Goal: Task Accomplishment & Management: Use online tool/utility

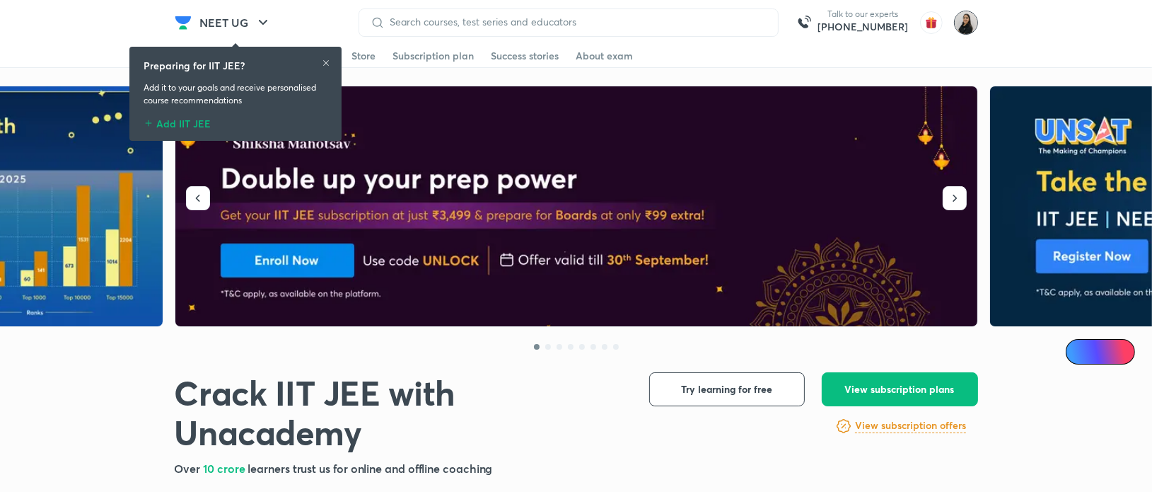
click at [966, 30] on img at bounding box center [966, 23] width 24 height 24
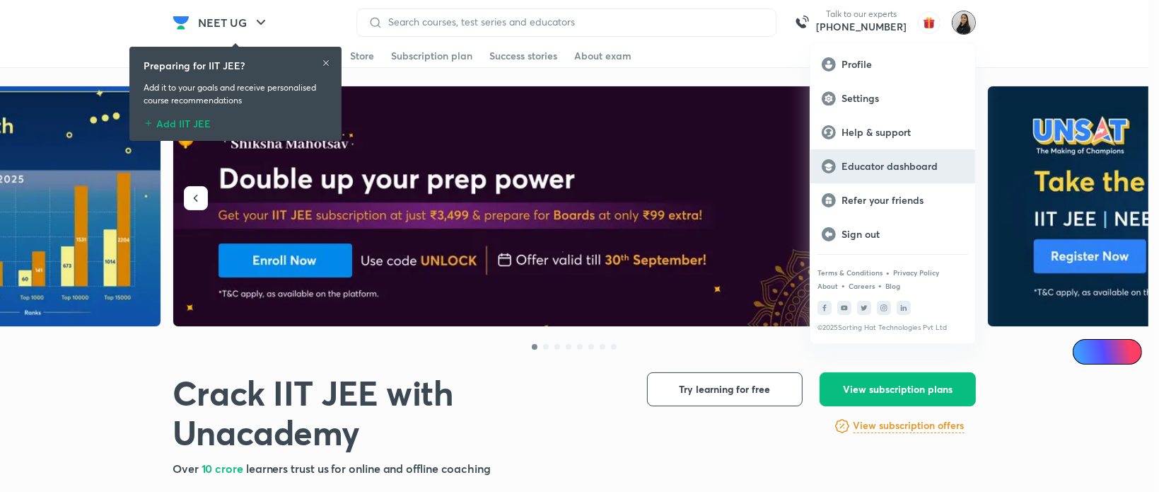
click at [858, 167] on p "Educator dashboard" at bounding box center [903, 166] width 122 height 13
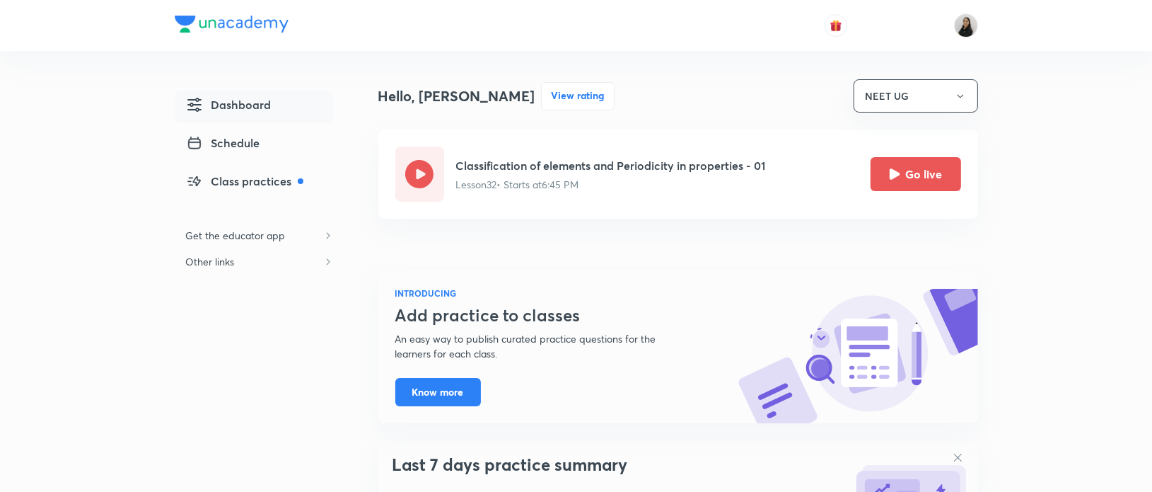
click at [516, 188] on p "Lesson 32 • Starts at 6:45 PM" at bounding box center [611, 184] width 310 height 15
click at [562, 175] on div "Classification of elements and Periodicity in properties - 01 Lesson 32 • Start…" at bounding box center [611, 174] width 310 height 35
click at [564, 177] on p "Lesson 32 • Starts at 6:45 PM" at bounding box center [611, 184] width 310 height 15
click at [892, 175] on icon "Go live" at bounding box center [895, 173] width 11 height 11
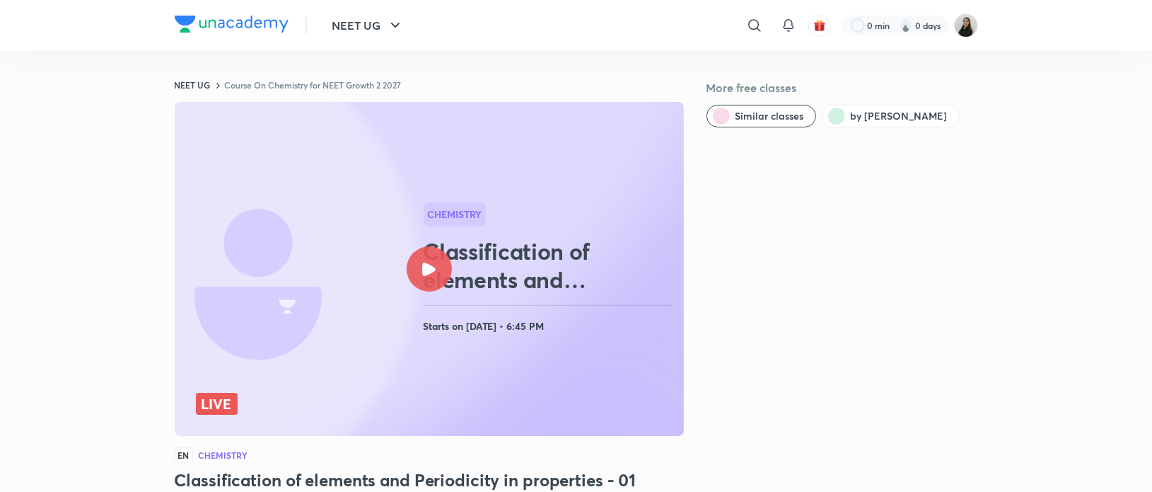
click at [424, 270] on icon at bounding box center [428, 268] width 13 height 13
